Goal: Task Accomplishment & Management: Manage account settings

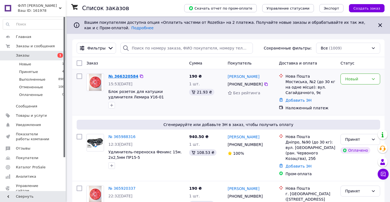
click at [124, 78] on link "№ 366320584" at bounding box center [123, 76] width 30 height 4
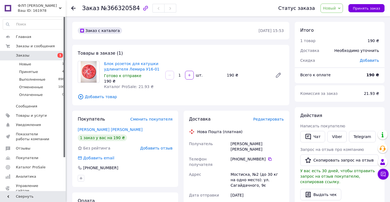
click at [341, 8] on icon at bounding box center [339, 8] width 2 height 2
click at [335, 20] on li "Принят" at bounding box center [335, 19] width 29 height 8
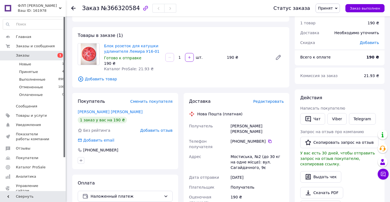
scroll to position [27, 0]
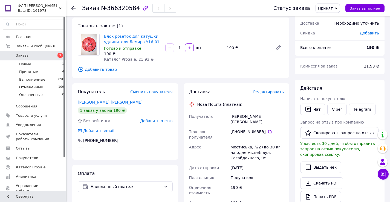
drag, startPoint x: 238, startPoint y: 127, endPoint x: 262, endPoint y: 128, distance: 24.4
click at [262, 129] on div "+380 67 594 00 04" at bounding box center [257, 131] width 53 height 5
copy div "0 67 594 00 04"
drag, startPoint x: 231, startPoint y: 117, endPoint x: 243, endPoint y: 116, distance: 12.1
click at [243, 116] on div "Качмар Володимир" at bounding box center [258, 119] width 56 height 15
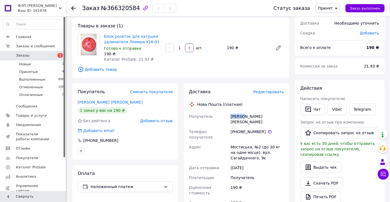
copy div "Качмар"
drag, startPoint x: 245, startPoint y: 117, endPoint x: 268, endPoint y: 118, distance: 23.1
click at [268, 118] on div "Качмар Володимир" at bounding box center [258, 119] width 56 height 15
copy div "Володимир"
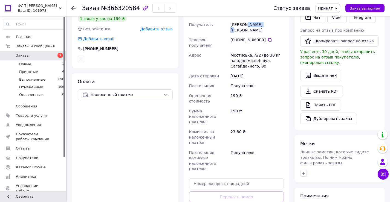
scroll to position [137, 0]
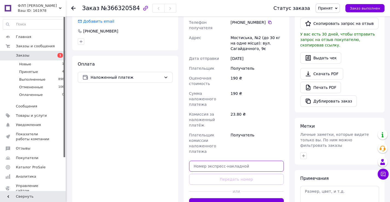
click at [208, 161] on input "text" at bounding box center [236, 166] width 95 height 11
paste input "20451269204658"
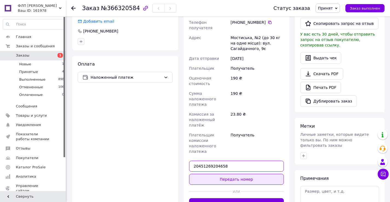
type input "20451269204658"
click at [245, 174] on button "Передать номер" at bounding box center [236, 179] width 95 height 11
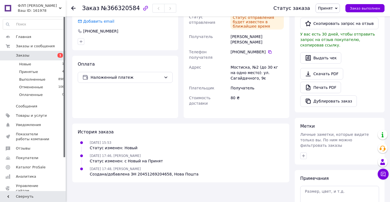
click at [338, 8] on icon at bounding box center [336, 8] width 2 height 2
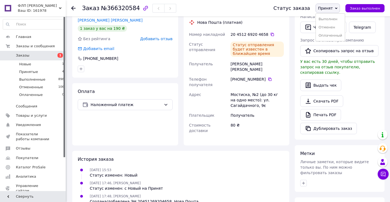
click at [237, 157] on div "История заказа" at bounding box center [181, 160] width 206 height 6
click at [25, 55] on span "Заказы" at bounding box center [22, 55] width 13 height 5
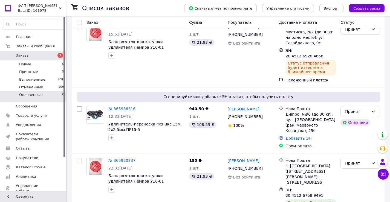
scroll to position [55, 0]
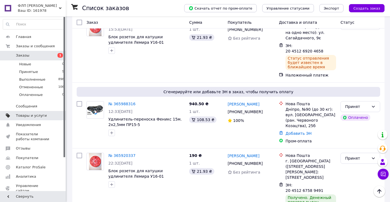
click at [18, 117] on span "Товары и услуги" at bounding box center [31, 115] width 31 height 5
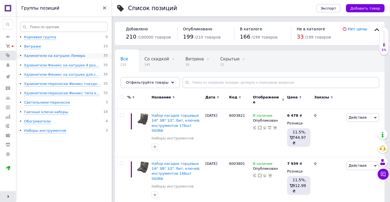
click at [53, 55] on div "Удлинители на катушке Лемира" at bounding box center [54, 55] width 61 height 5
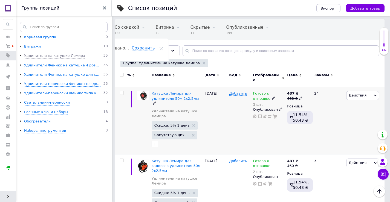
scroll to position [27, 0]
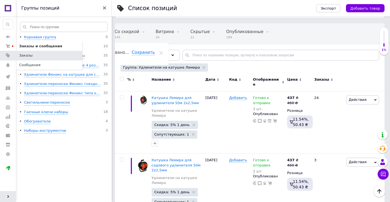
click at [26, 56] on span "Заказы" at bounding box center [25, 55] width 13 height 5
